Goal: Transaction & Acquisition: Download file/media

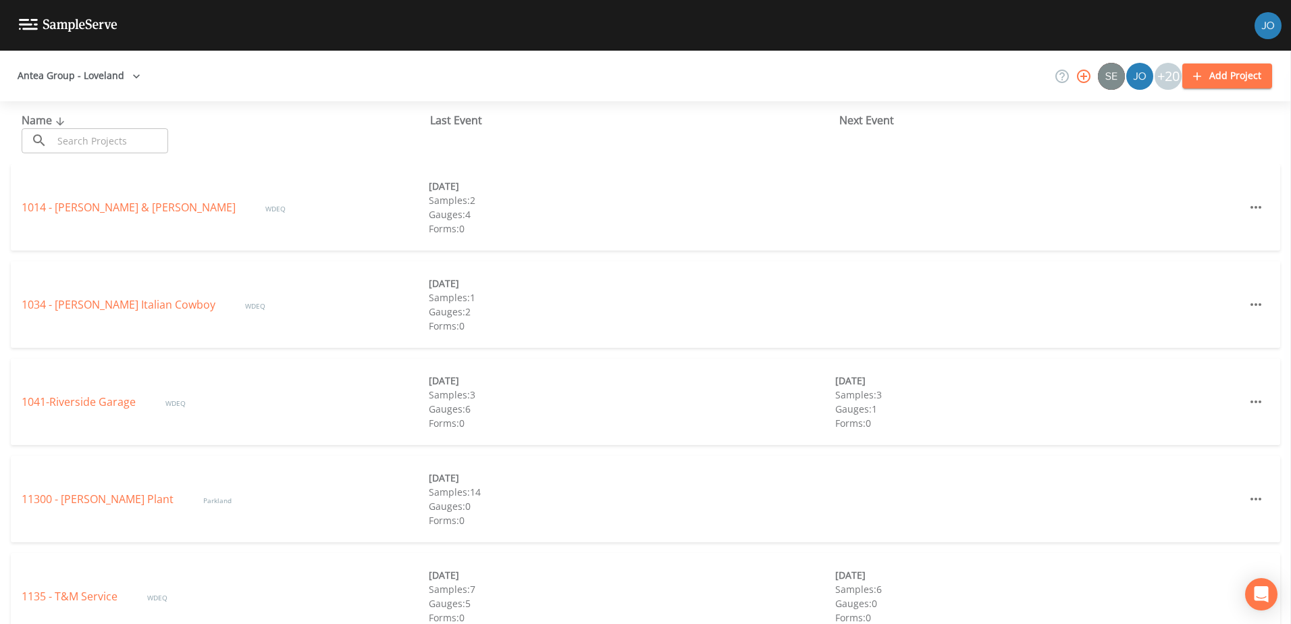
click at [32, 135] on icon at bounding box center [39, 140] width 16 height 16
click at [124, 143] on input "text" at bounding box center [110, 140] width 115 height 25
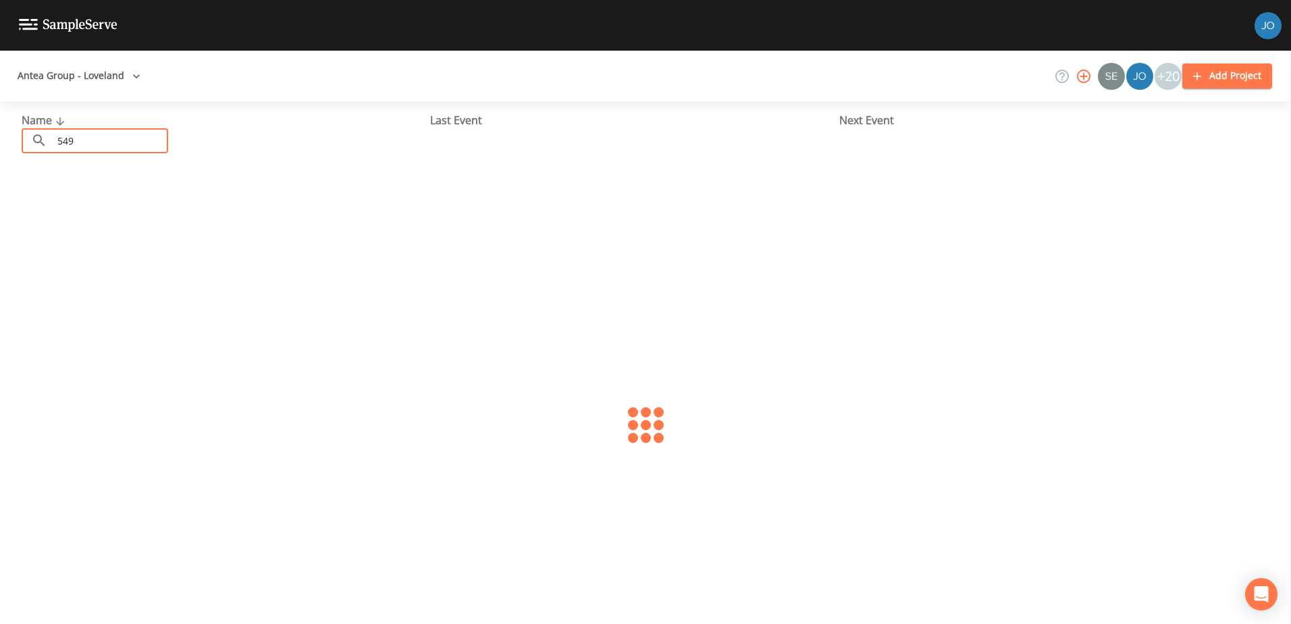
type input "549"
click at [59, 207] on link "549 - Gasmat" at bounding box center [57, 207] width 70 height 15
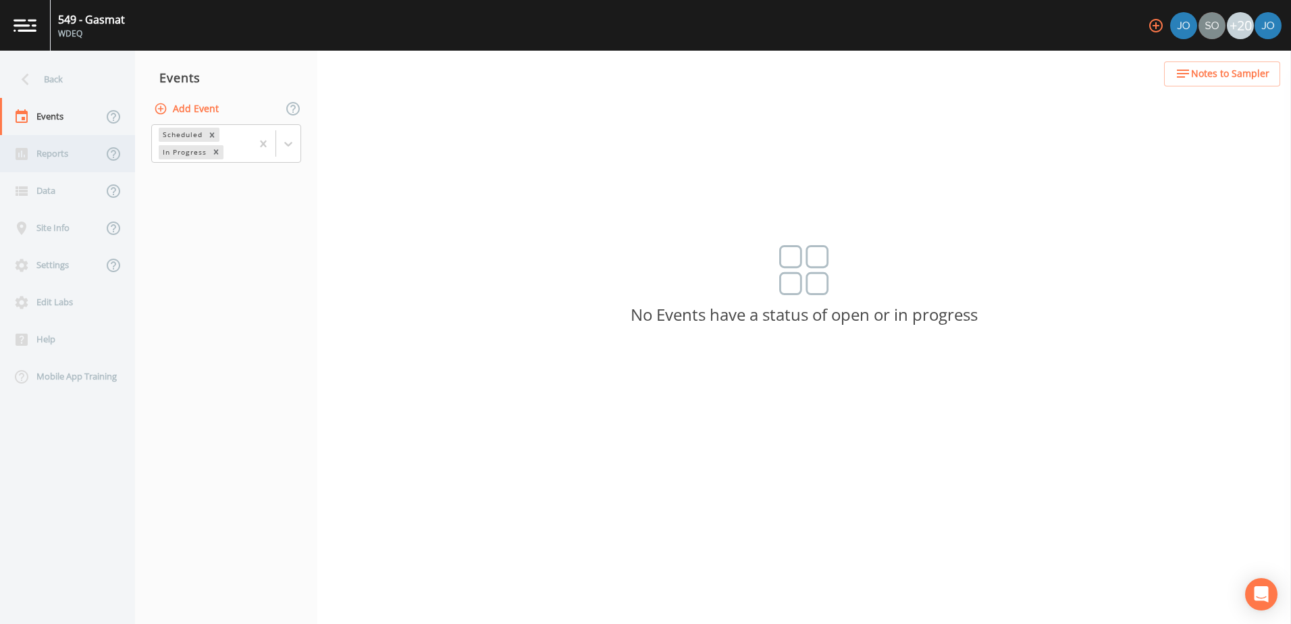
click at [66, 147] on div "Reports" at bounding box center [51, 153] width 103 height 37
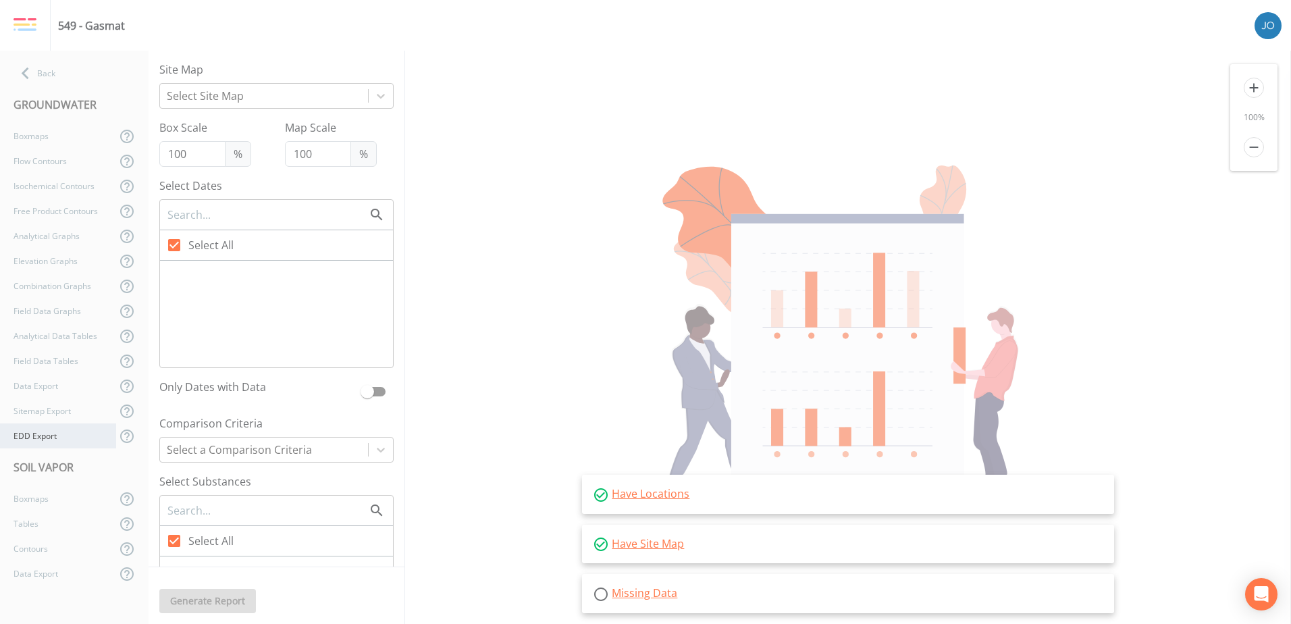
click at [36, 444] on div "EDD Export" at bounding box center [58, 435] width 116 height 25
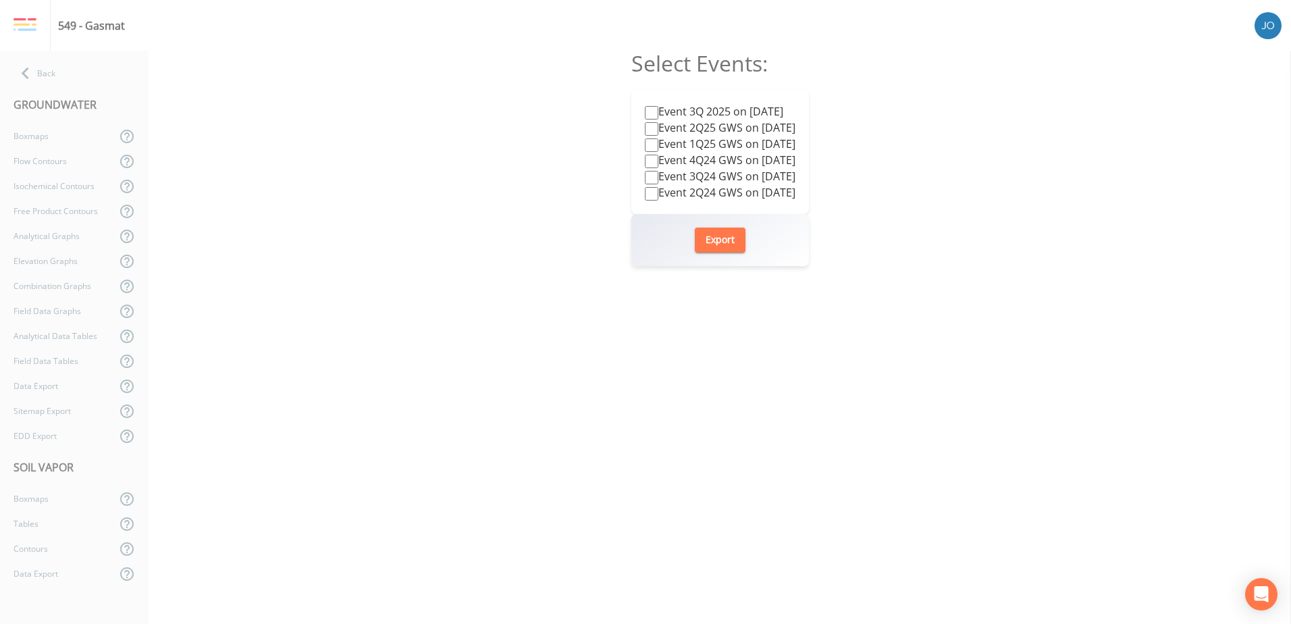
click at [699, 113] on label "Event 3Q 2025 on [DATE]" at bounding box center [714, 111] width 138 height 16
click at [658, 113] on input "Event 3Q 2025 on [DATE]" at bounding box center [652, 113] width 14 height 14
checkbox input "true"
click at [726, 240] on button "Export" at bounding box center [720, 240] width 51 height 25
click at [692, 136] on label "Event 1Q25 GWS on [DATE]" at bounding box center [720, 144] width 151 height 16
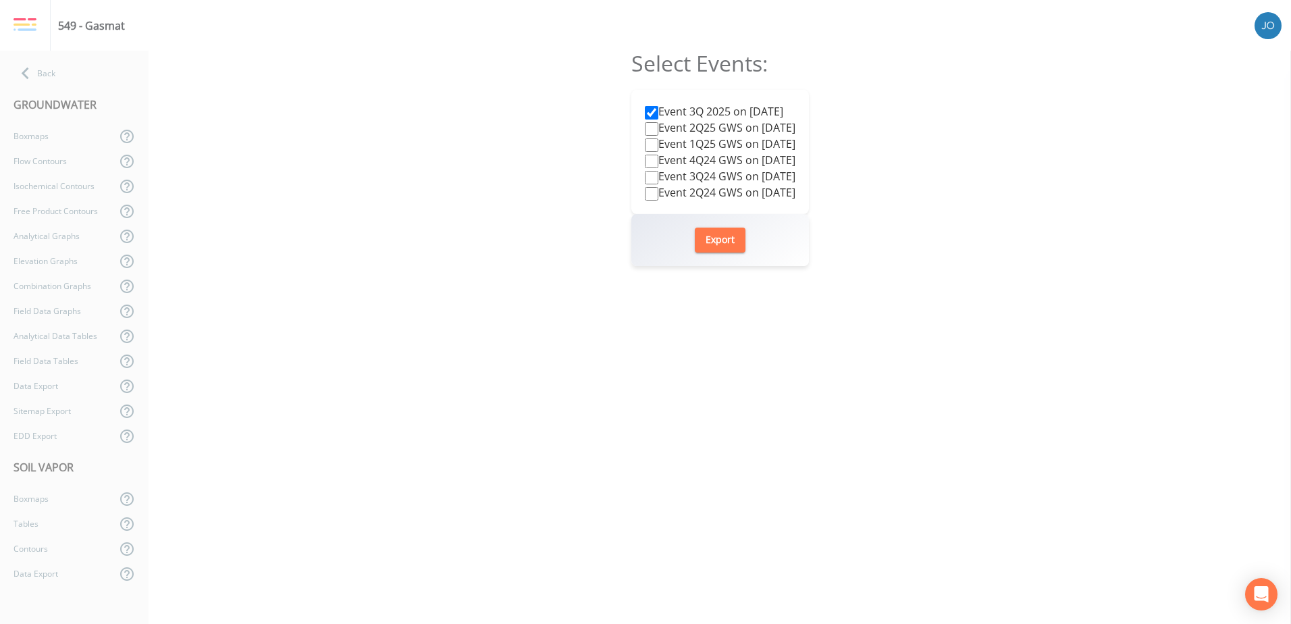
click at [658, 138] on input "Event 1Q25 GWS on [DATE]" at bounding box center [652, 145] width 14 height 14
drag, startPoint x: 681, startPoint y: 138, endPoint x: 627, endPoint y: 117, distance: 58.6
click at [681, 139] on label "Event 1Q25 GWS on [DATE]" at bounding box center [720, 144] width 151 height 16
click at [658, 139] on input "Event 1Q25 GWS on [DATE]" at bounding box center [652, 145] width 14 height 14
checkbox input "false"
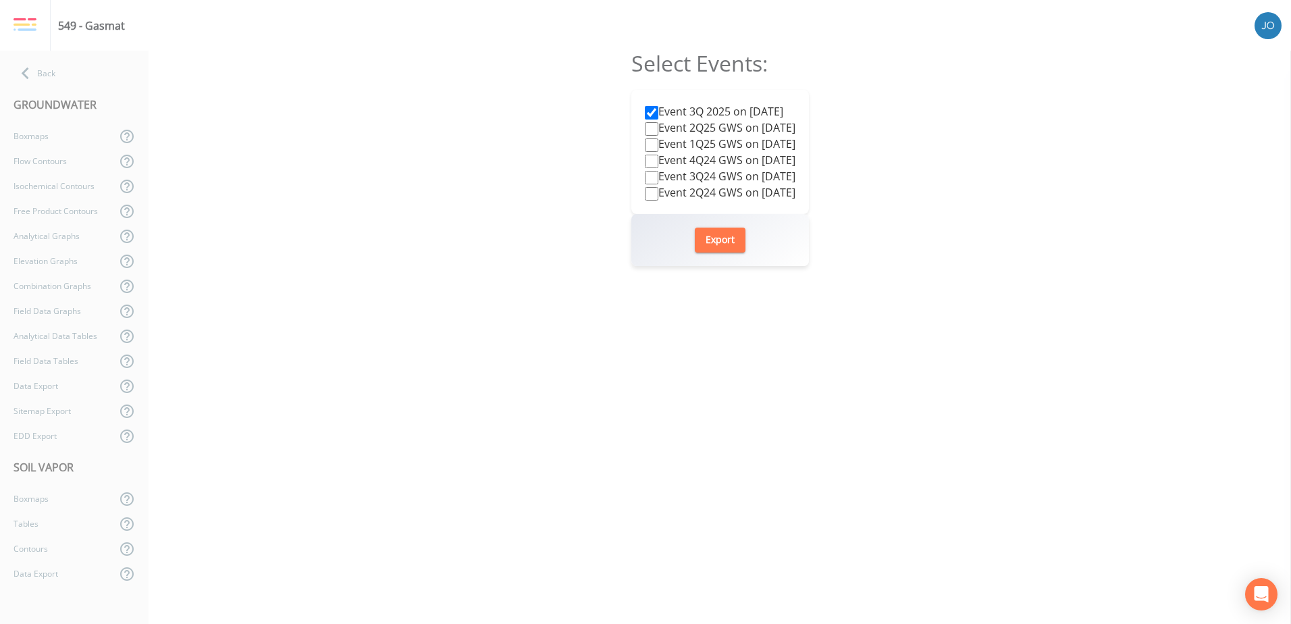
click at [646, 127] on input "Event 2Q25 GWS on [DATE]" at bounding box center [652, 129] width 14 height 14
checkbox input "true"
click at [645, 111] on input "Event 3Q 2025 on [DATE]" at bounding box center [652, 113] width 14 height 14
checkbox input "false"
click at [707, 238] on button "Export" at bounding box center [720, 240] width 51 height 25
